Goal: Information Seeking & Learning: Learn about a topic

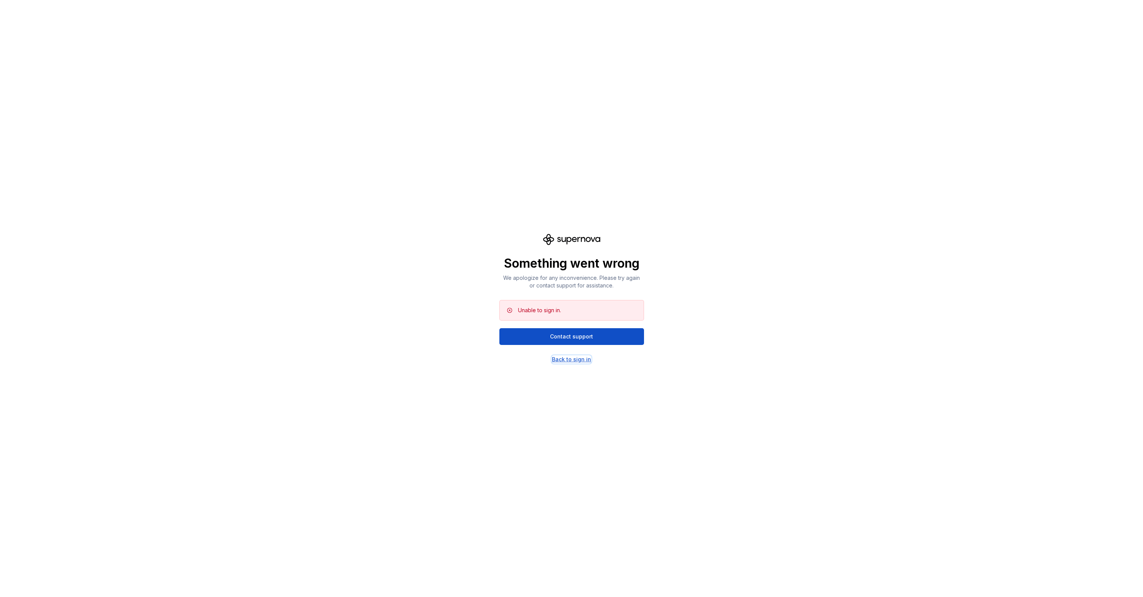
click at [565, 357] on div "Back to sign in" at bounding box center [571, 360] width 39 height 8
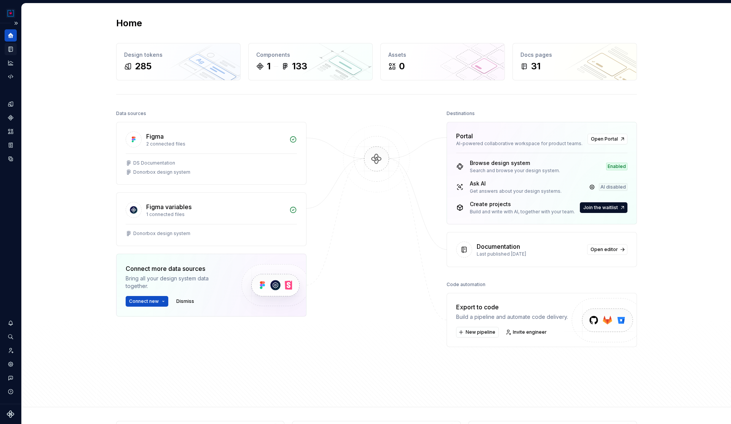
click at [12, 51] on icon "Documentation" at bounding box center [11, 49] width 4 height 5
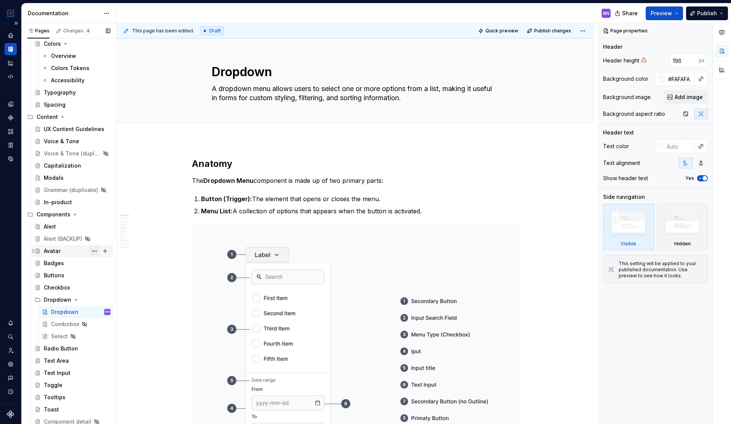
scroll to position [68, 0]
click at [61, 320] on div "Combobox" at bounding box center [65, 322] width 28 height 8
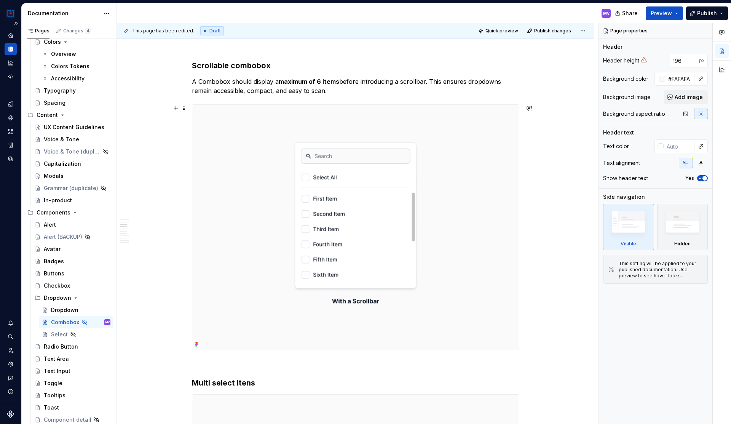
scroll to position [817, 0]
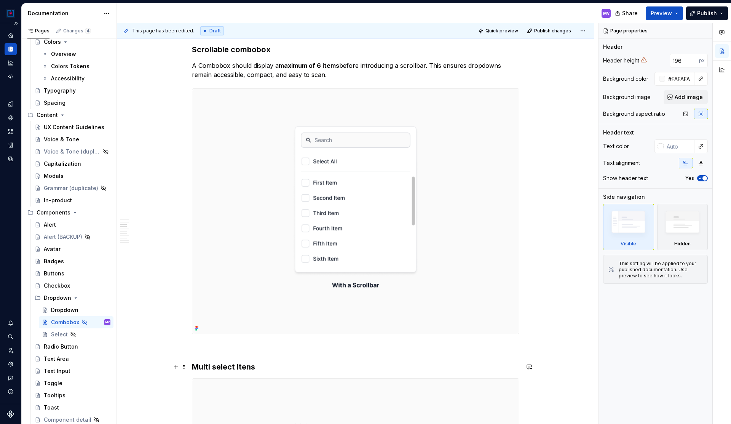
click at [267, 365] on h3 "Multi select Itens" at bounding box center [355, 366] width 327 height 11
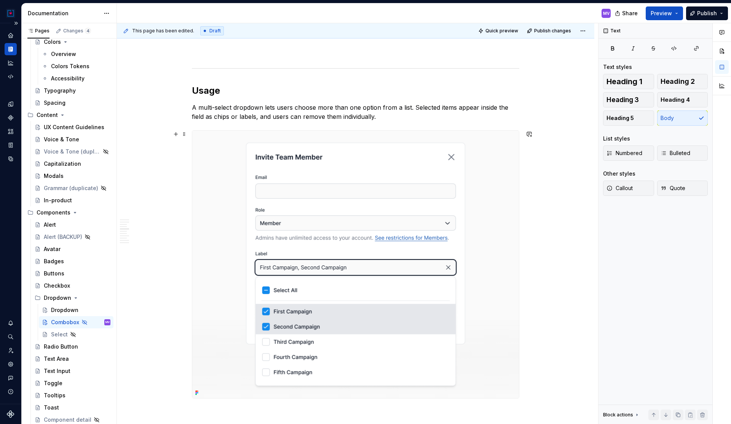
scroll to position [1430, 0]
type textarea "*"
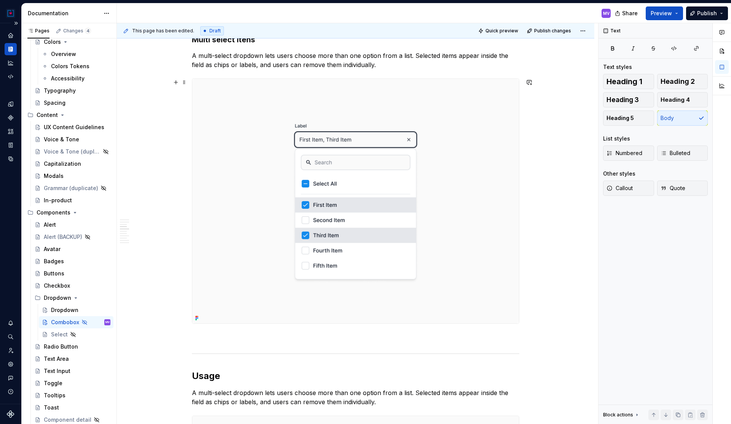
scroll to position [971, 0]
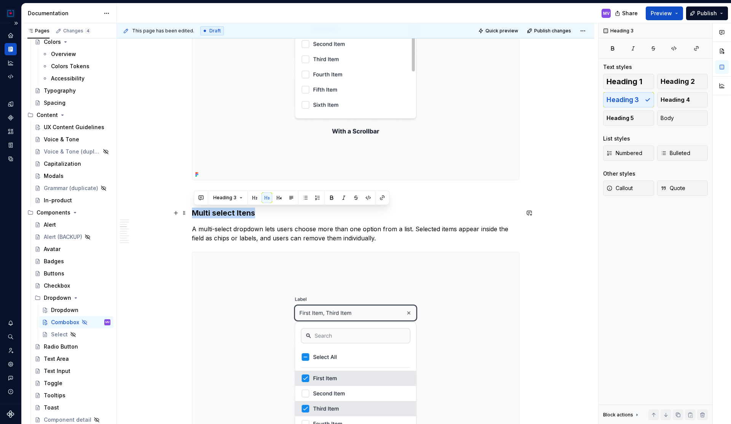
drag, startPoint x: 259, startPoint y: 213, endPoint x: 197, endPoint y: 212, distance: 62.4
click at [197, 212] on h3 "Multi select Itens" at bounding box center [355, 212] width 327 height 11
copy h3 "Multi select Itens"
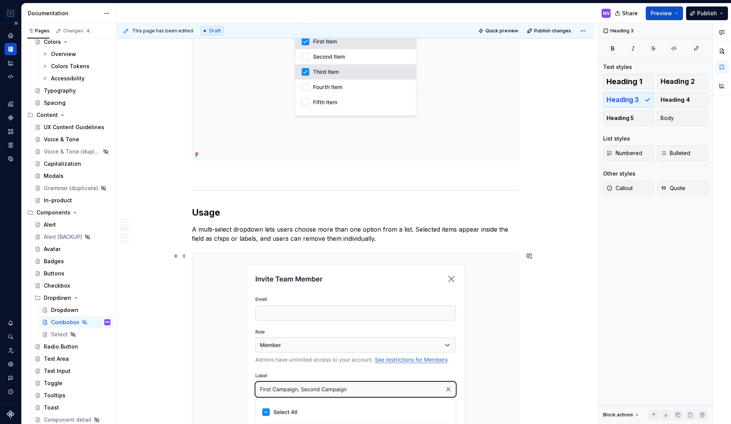
scroll to position [1309, 0]
click at [226, 214] on h2 "Usage" at bounding box center [355, 211] width 327 height 12
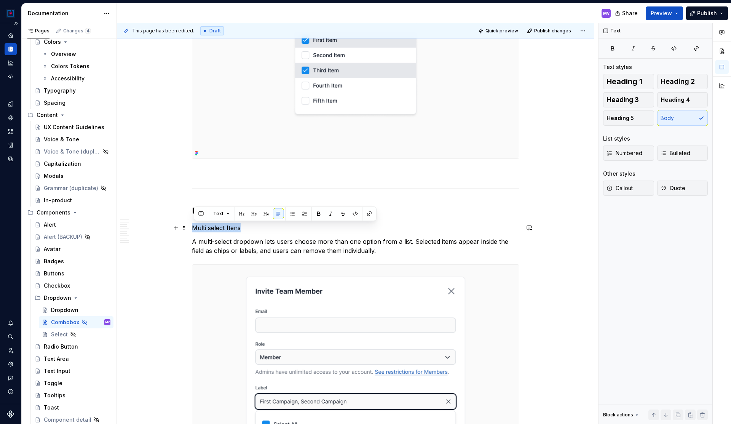
drag, startPoint x: 247, startPoint y: 227, endPoint x: 190, endPoint y: 228, distance: 56.7
click at [190, 228] on div "**********" at bounding box center [355, 418] width 477 height 3176
click at [253, 215] on button "button" at bounding box center [254, 213] width 11 height 11
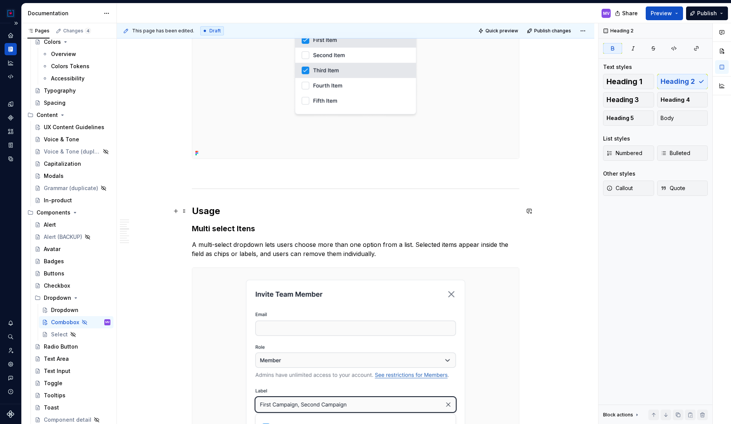
click at [268, 216] on h2 "Usage" at bounding box center [355, 211] width 327 height 12
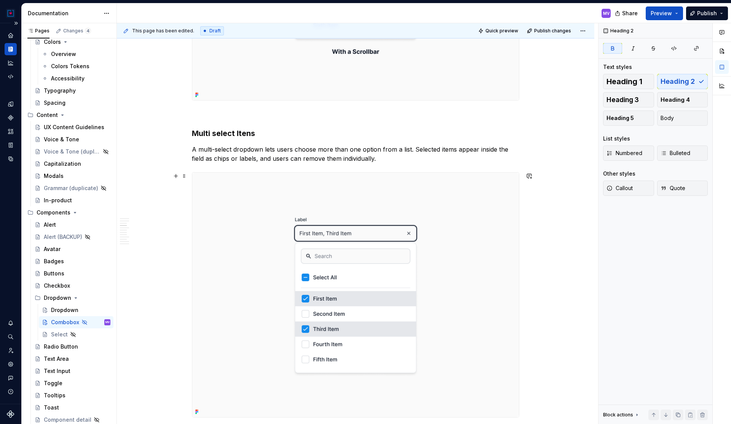
scroll to position [1009, 0]
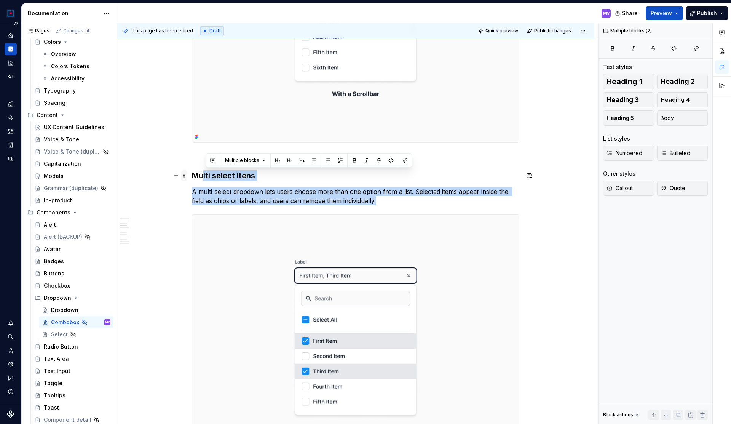
drag, startPoint x: 385, startPoint y: 201, endPoint x: 188, endPoint y: 174, distance: 198.6
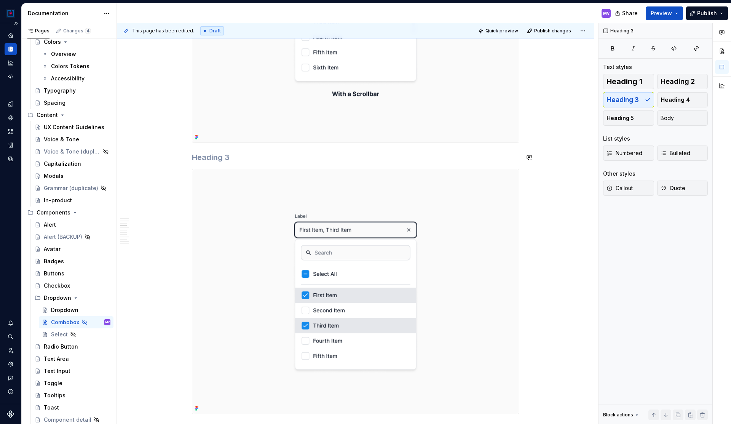
scroll to position [883, 0]
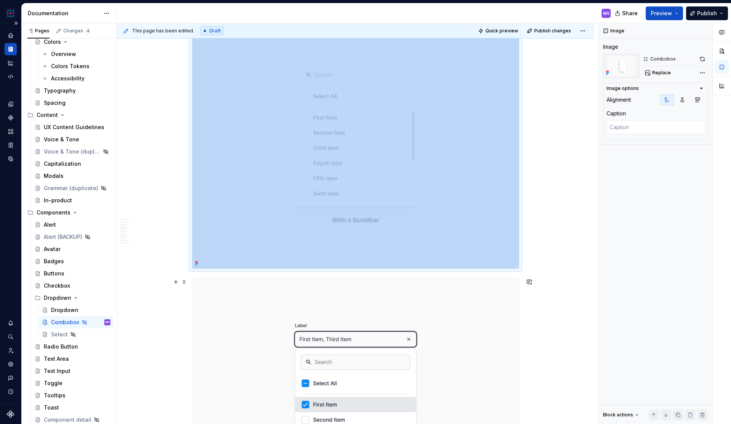
click at [219, 286] on img at bounding box center [355, 400] width 327 height 245
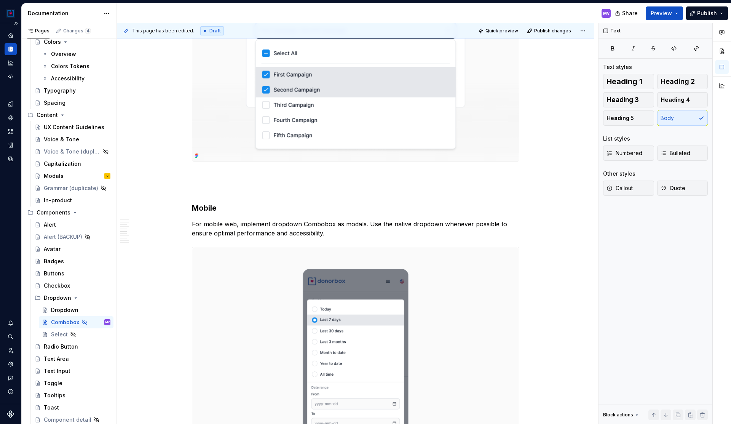
scroll to position [1400, 0]
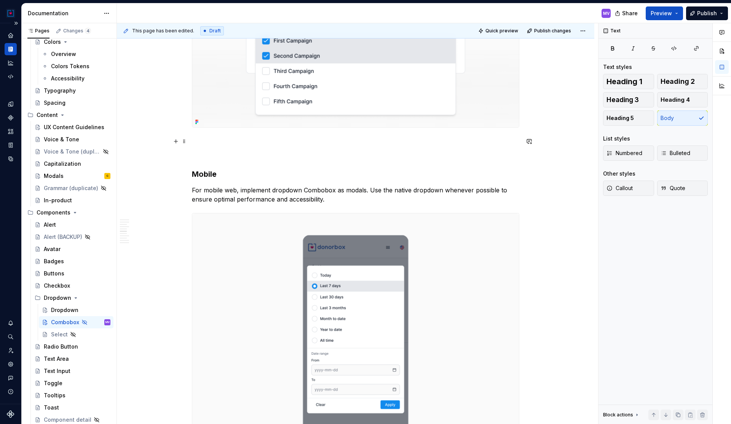
click at [195, 144] on p at bounding box center [355, 141] width 327 height 9
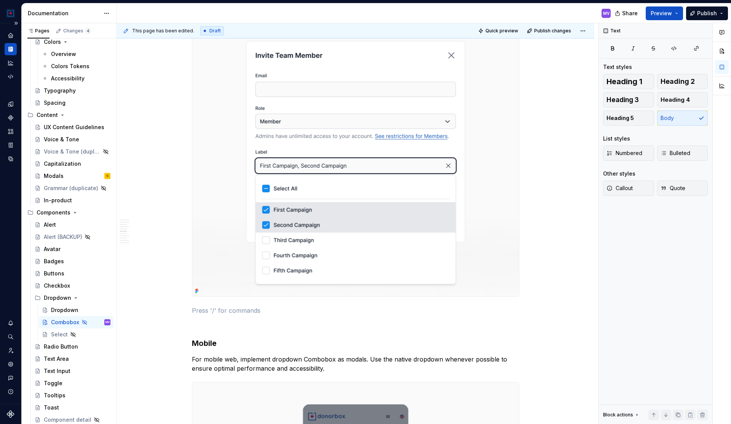
scroll to position [1225, 0]
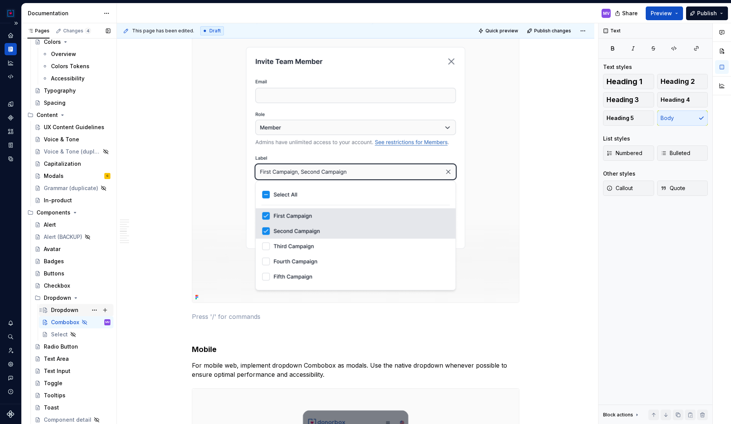
click at [68, 306] on div "Dropdown" at bounding box center [80, 310] width 59 height 11
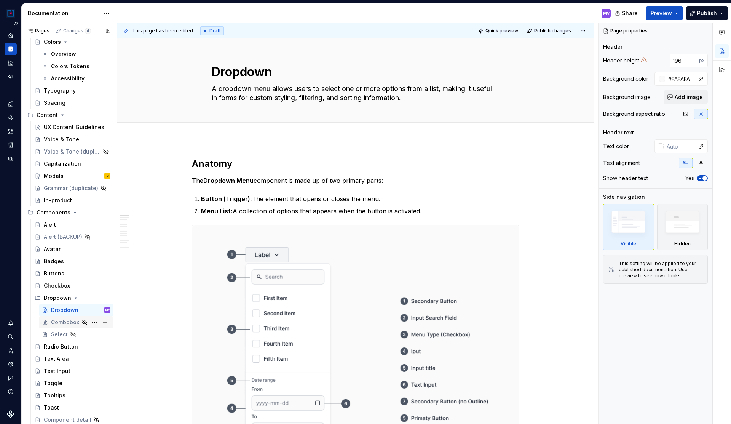
click at [64, 322] on div "Combobox" at bounding box center [65, 322] width 28 height 8
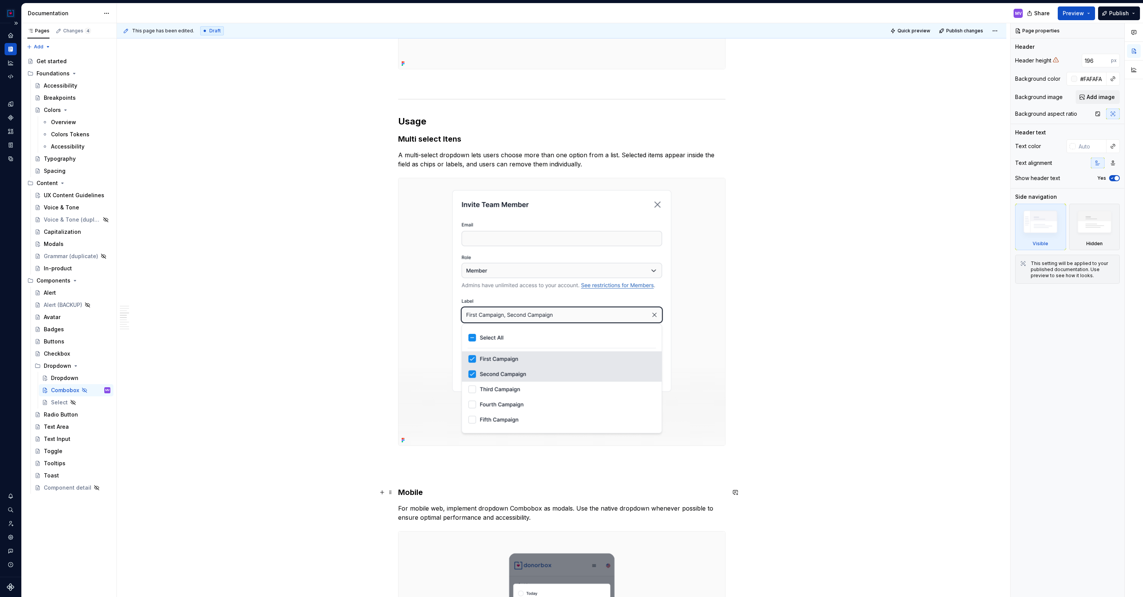
scroll to position [1076, 0]
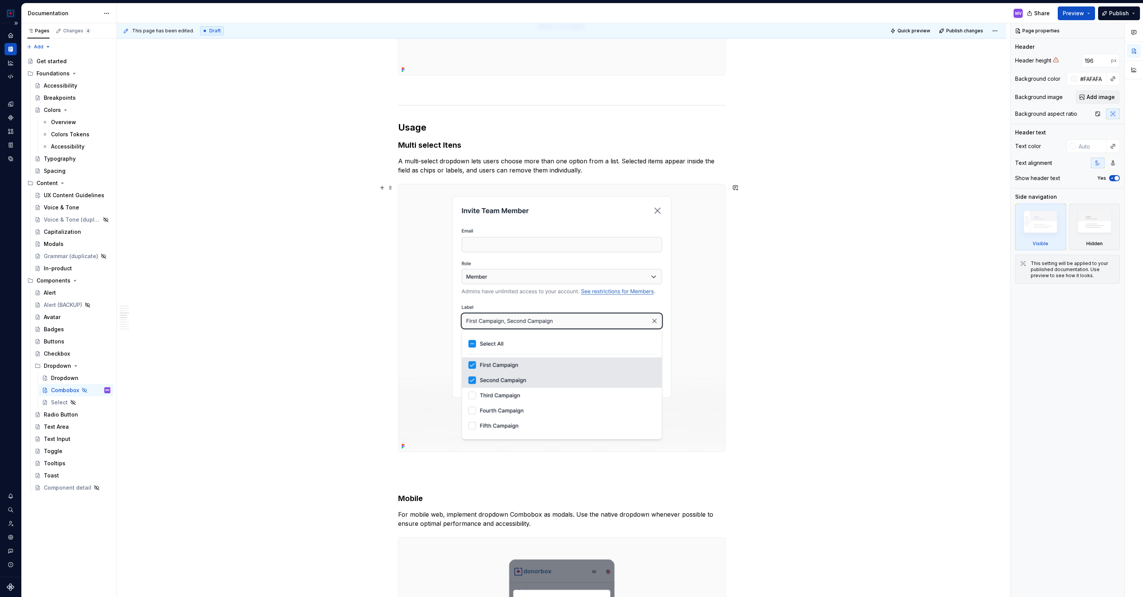
click at [538, 361] on img at bounding box center [562, 317] width 327 height 267
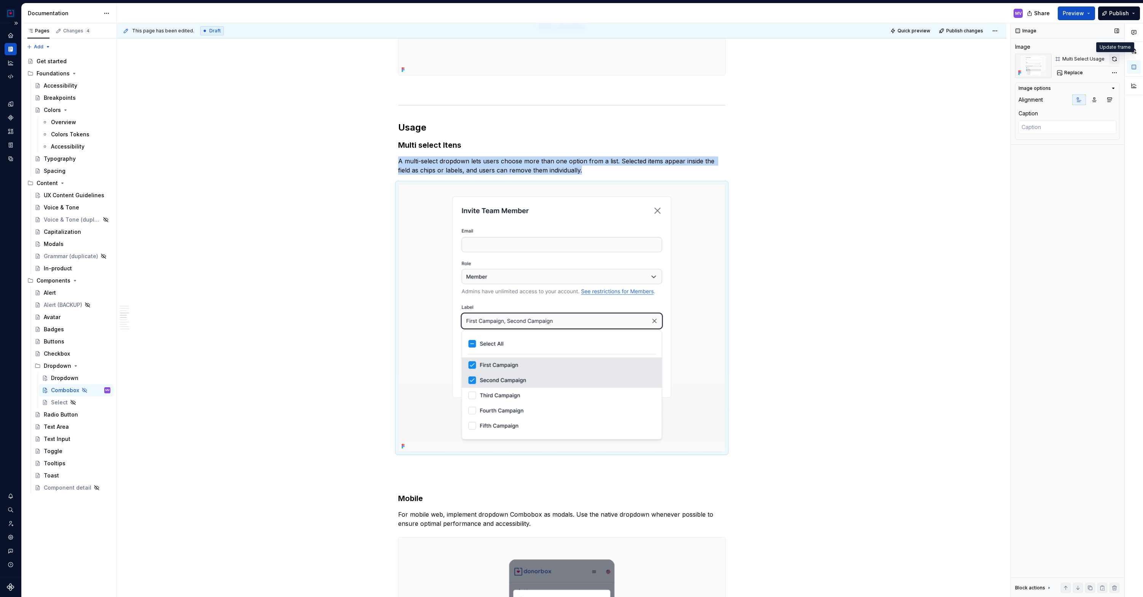
click at [1116, 58] on button "button" at bounding box center [1114, 59] width 11 height 11
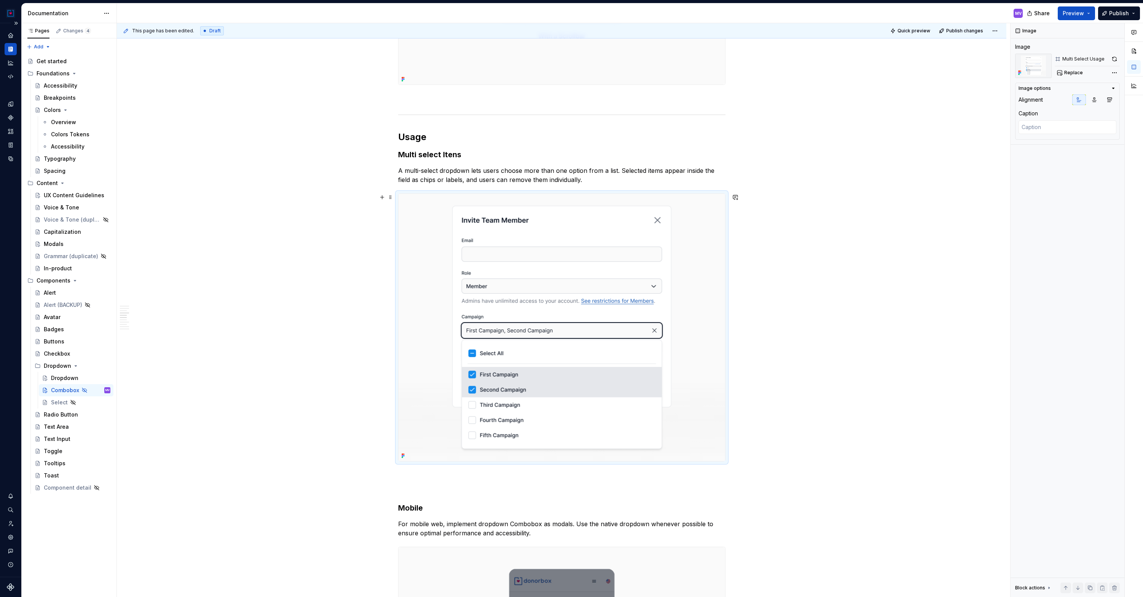
scroll to position [1068, 0]
type textarea "*"
